Goal: Task Accomplishment & Management: Use online tool/utility

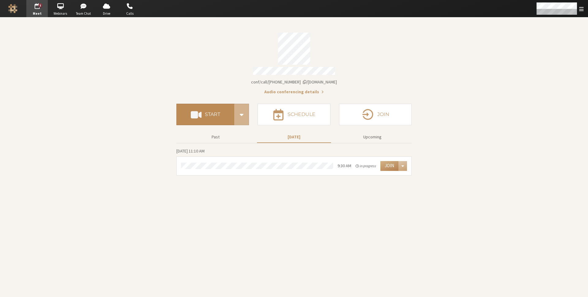
click at [211, 107] on button "Start" at bounding box center [206, 114] width 58 height 21
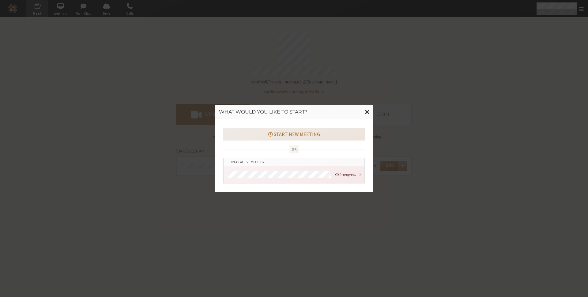
click at [253, 134] on button "Start new meeting" at bounding box center [294, 134] width 142 height 13
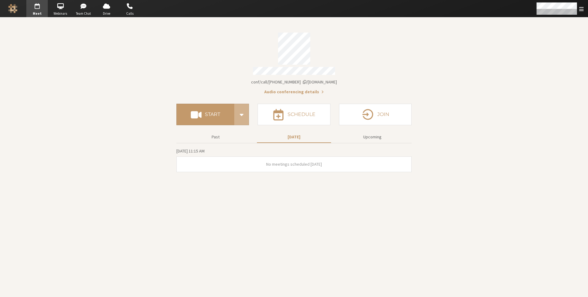
click at [441, 45] on section "Meeting link iotum.callbridge.rocks/conf/call/8256137 Audio conferencing detail…" at bounding box center [294, 156] width 588 height 279
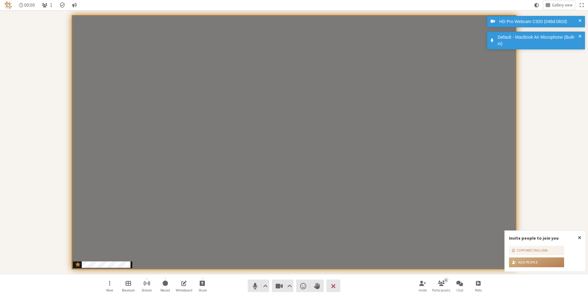
click at [551, 83] on div "Participants" at bounding box center [294, 142] width 580 height 255
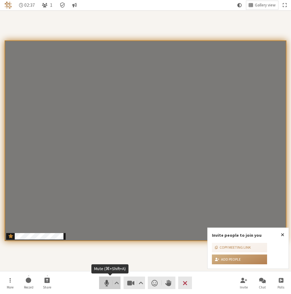
click at [104, 283] on span "Mute (⌘+Shift+A)" at bounding box center [106, 283] width 9 height 9
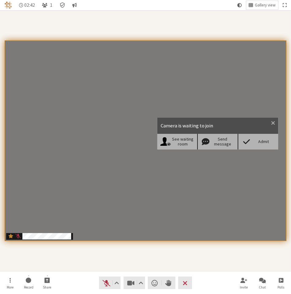
click at [258, 140] on div "Admit" at bounding box center [264, 141] width 24 height 5
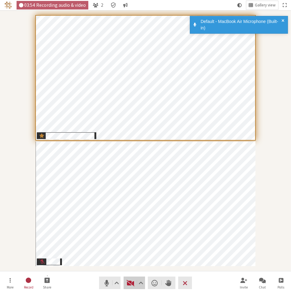
click at [129, 280] on span "Start video (⌘+Shift+V)" at bounding box center [130, 283] width 9 height 9
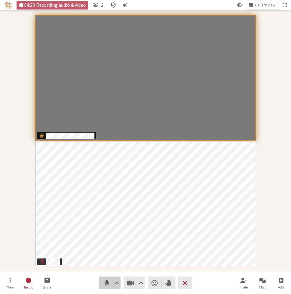
click at [108, 277] on button "Audio" at bounding box center [109, 283] width 21 height 13
